Goal: Book appointment/travel/reservation

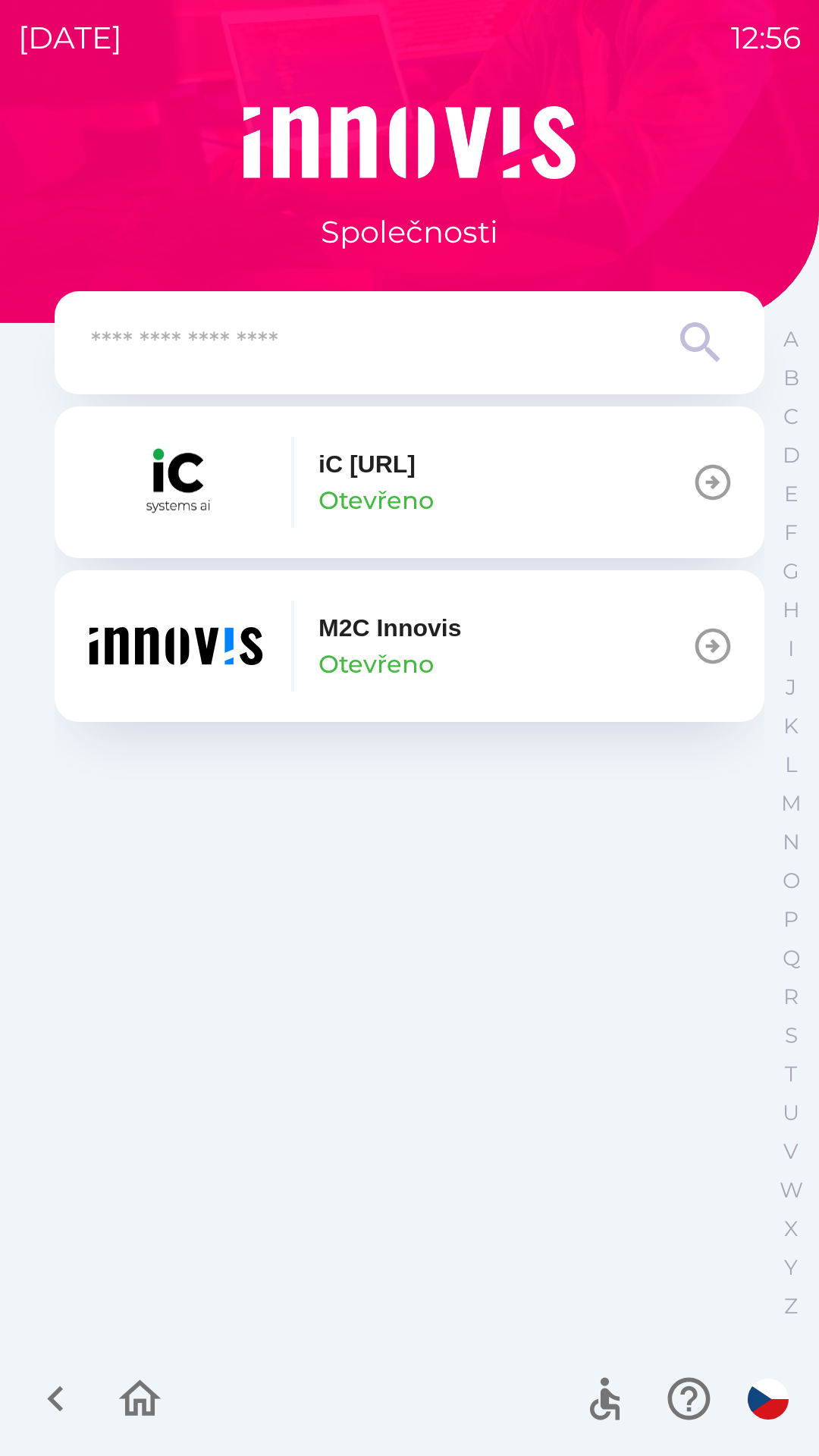
click at [416, 650] on p "Otevřeno" at bounding box center [376, 664] width 115 height 37
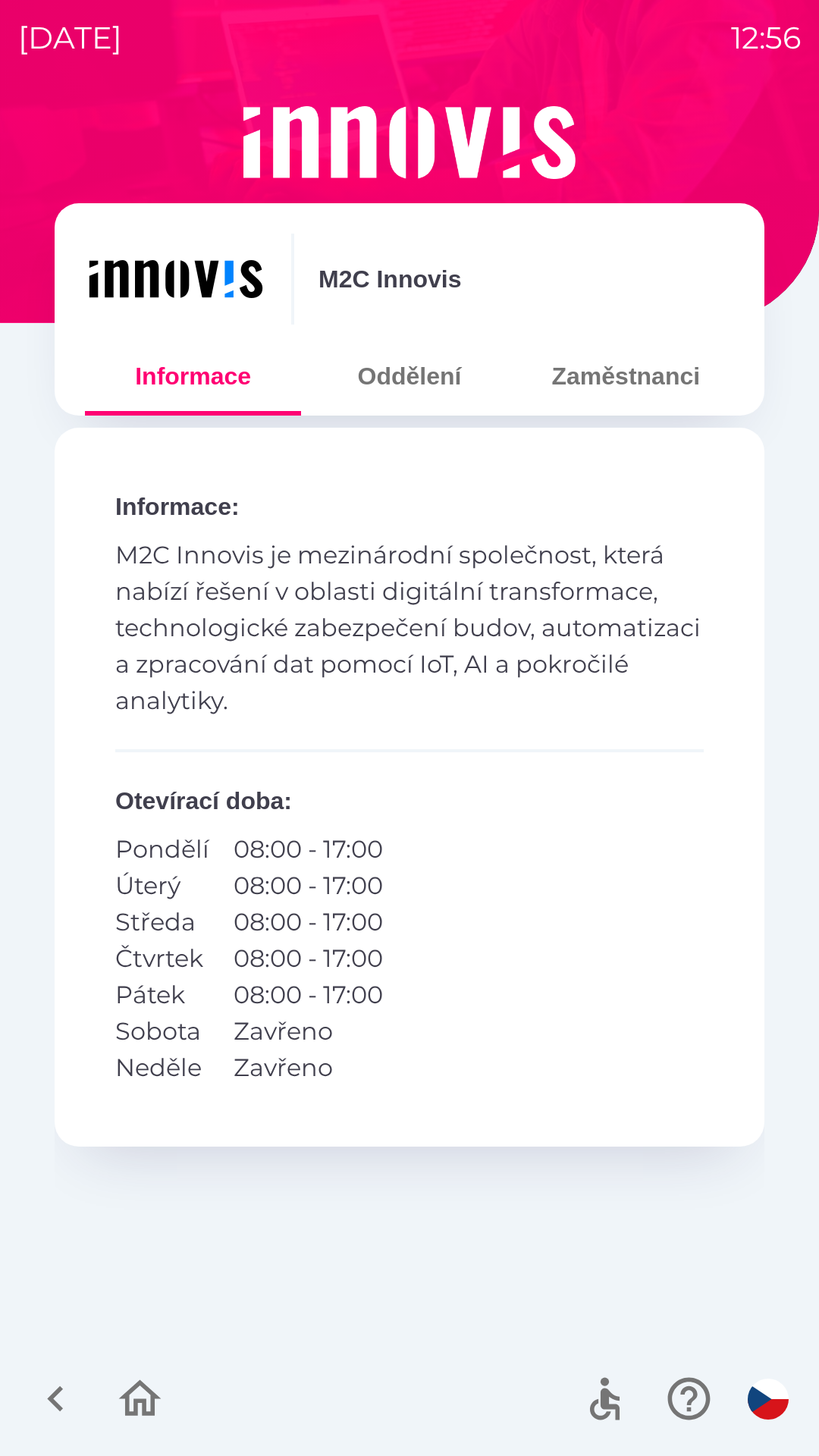
click at [388, 396] on button "Oddělení" at bounding box center [409, 376] width 216 height 55
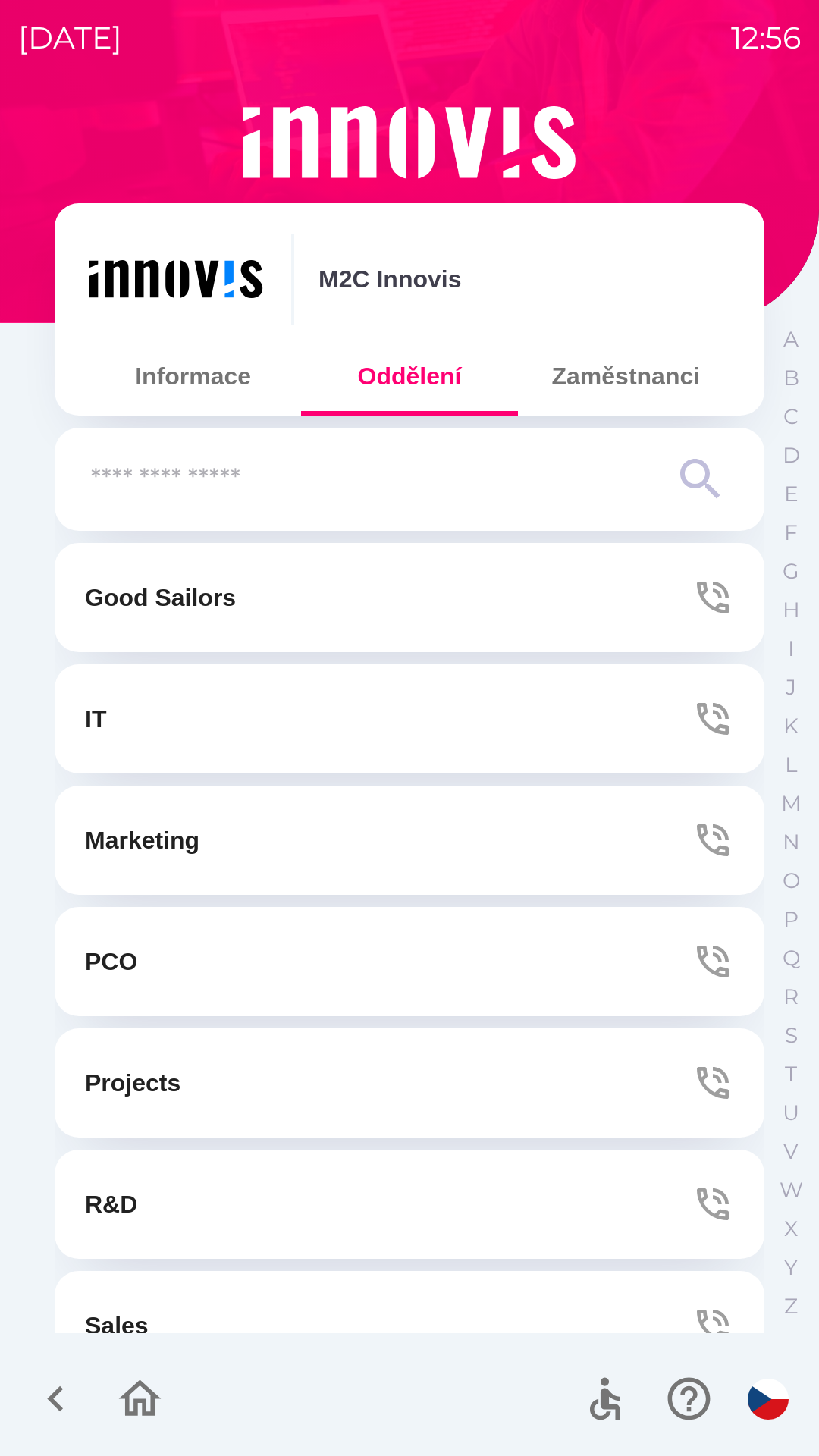
click at [164, 737] on button "IT" at bounding box center [409, 718] width 709 height 109
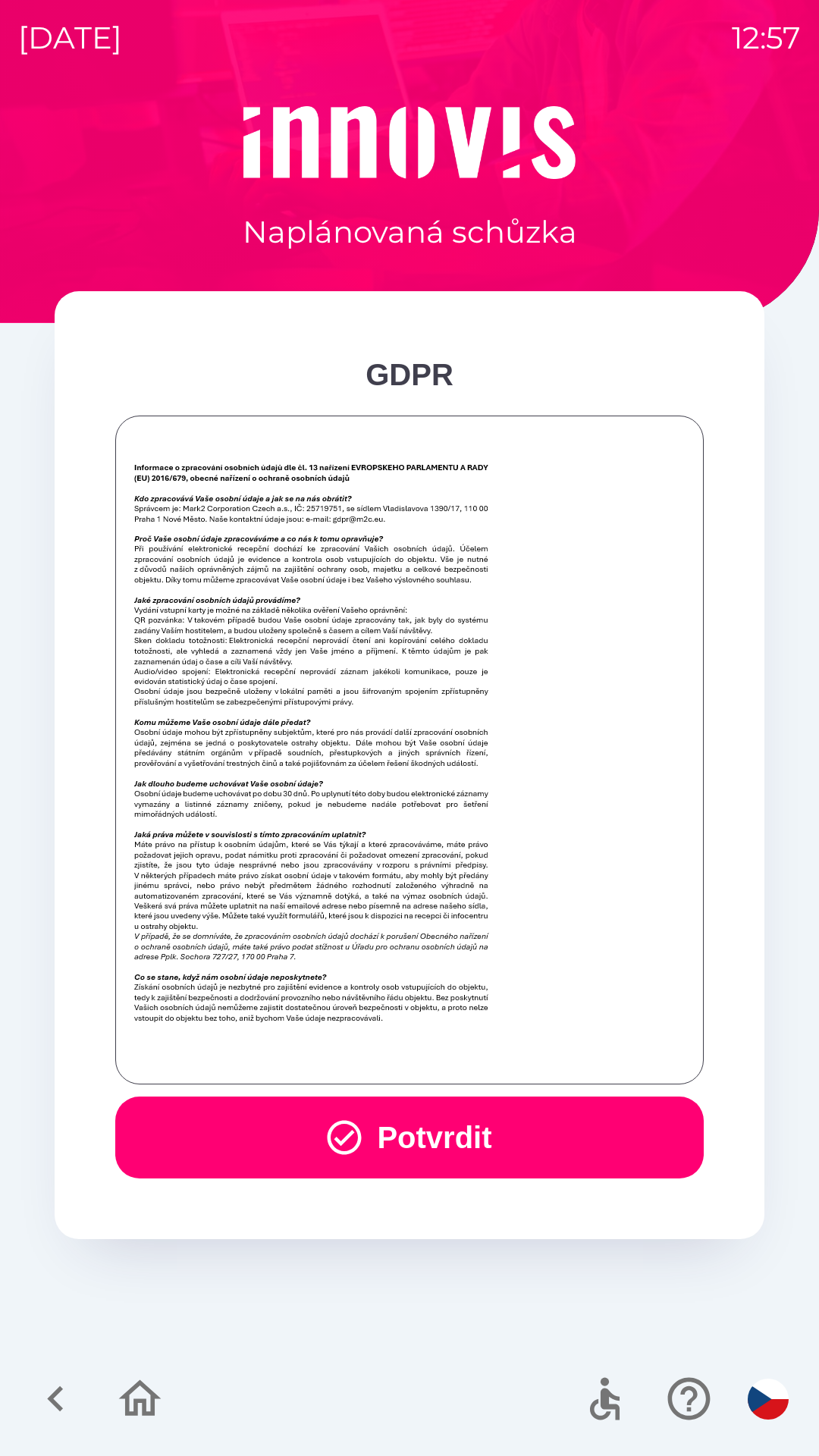
click at [426, 1129] on button "Potvrdit" at bounding box center [409, 1137] width 588 height 82
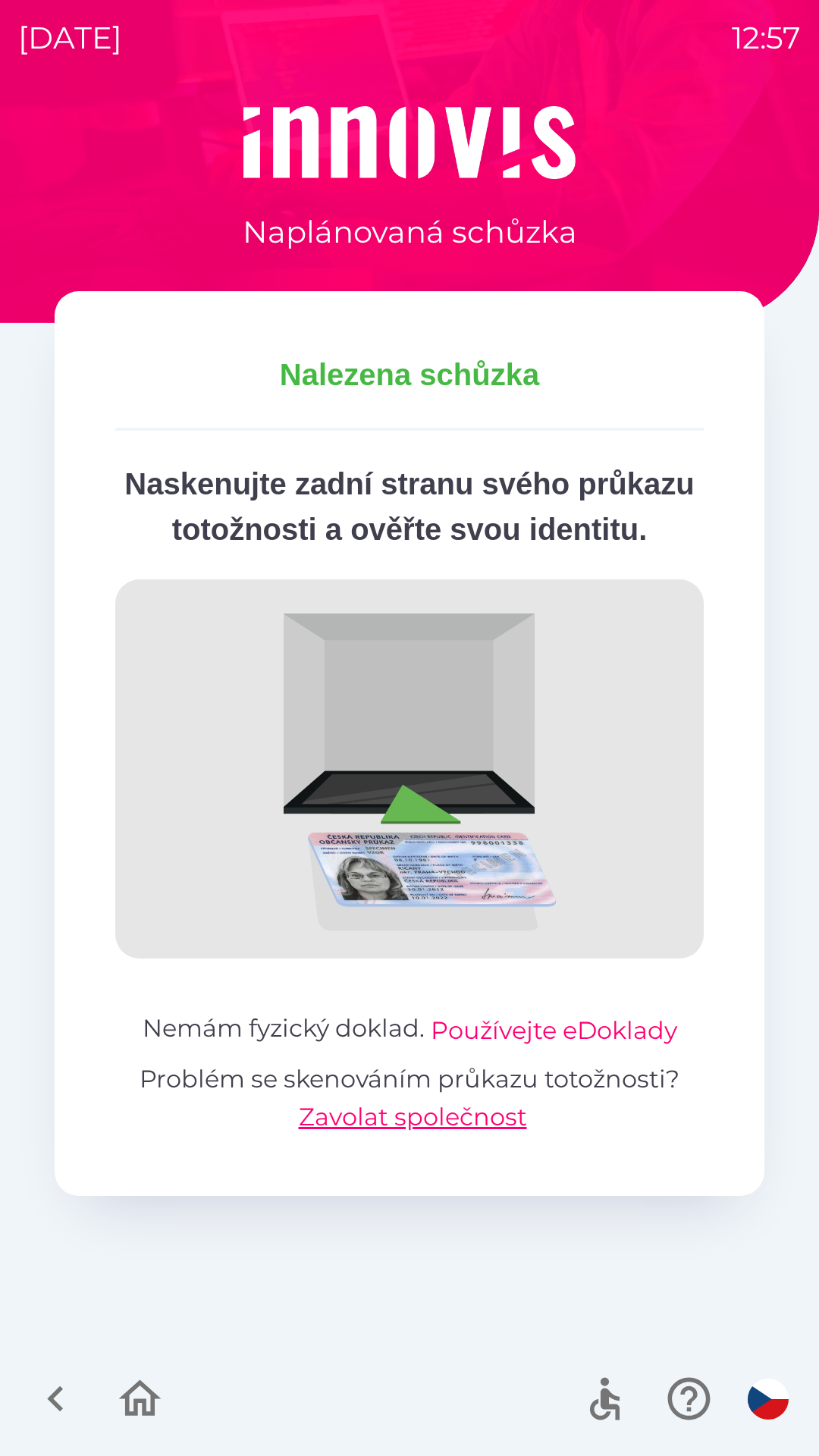
click at [553, 1048] on button "Používejte eDoklady" at bounding box center [554, 1031] width 246 height 37
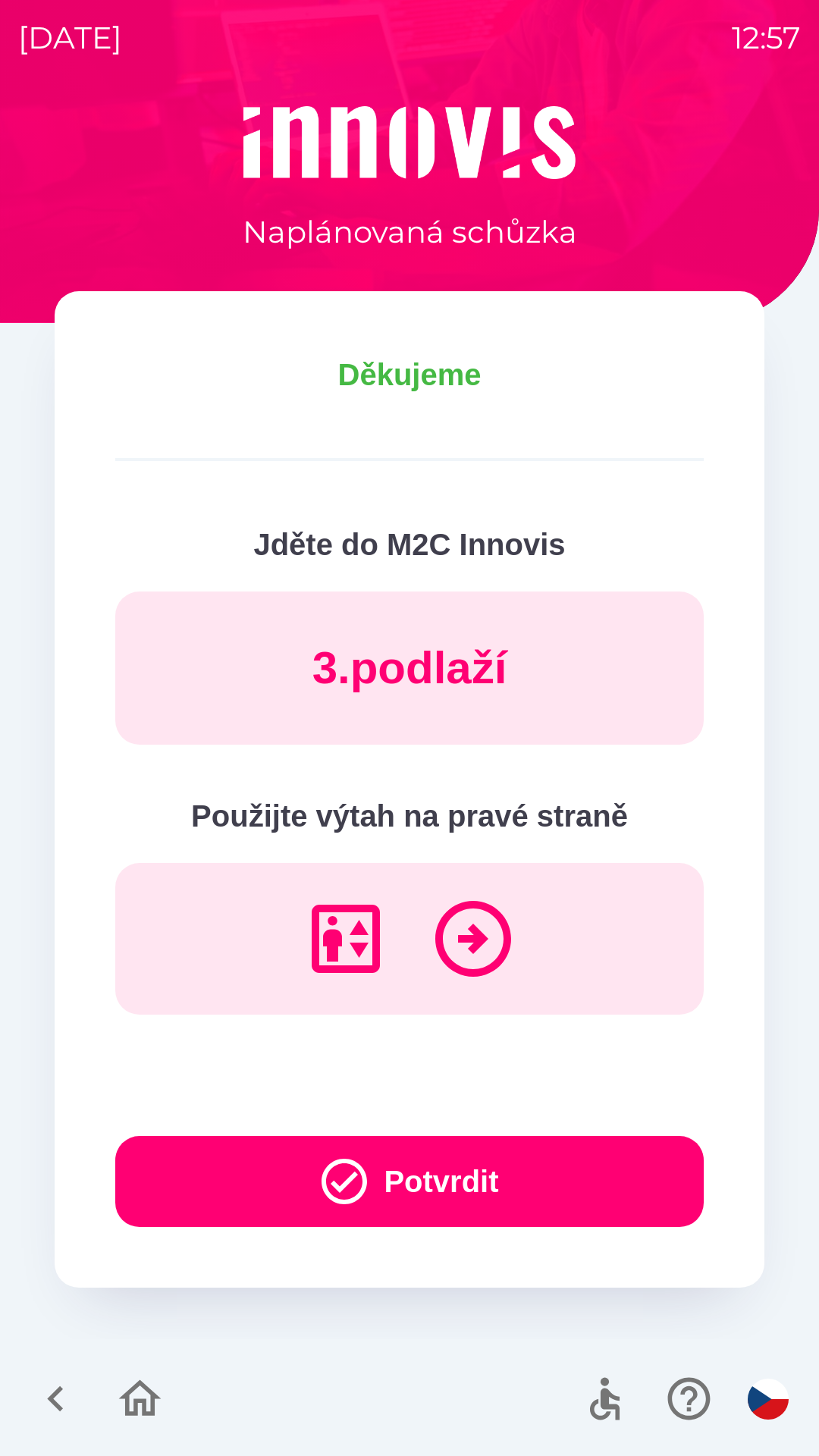
click at [471, 1173] on button "Potvrdit" at bounding box center [409, 1182] width 588 height 91
